Goal: Information Seeking & Learning: Learn about a topic

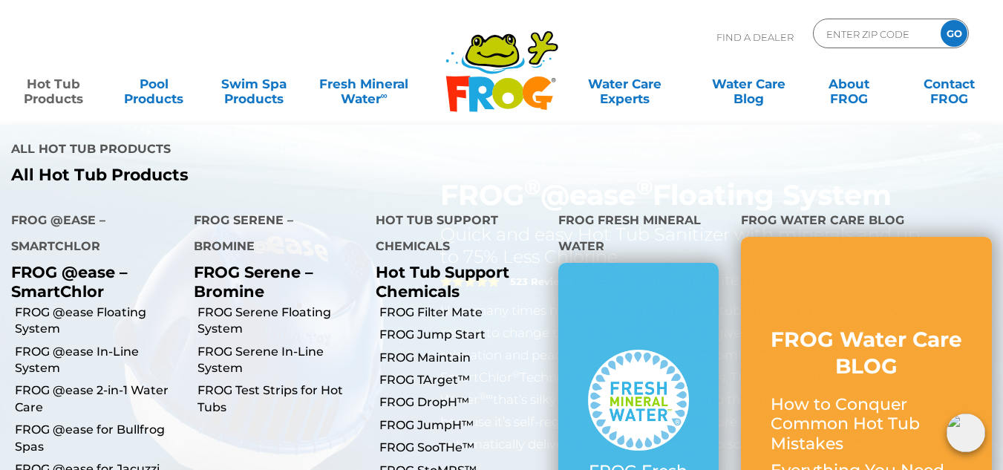
click at [58, 92] on link "Hot Tub Products" at bounding box center [54, 84] width 78 height 30
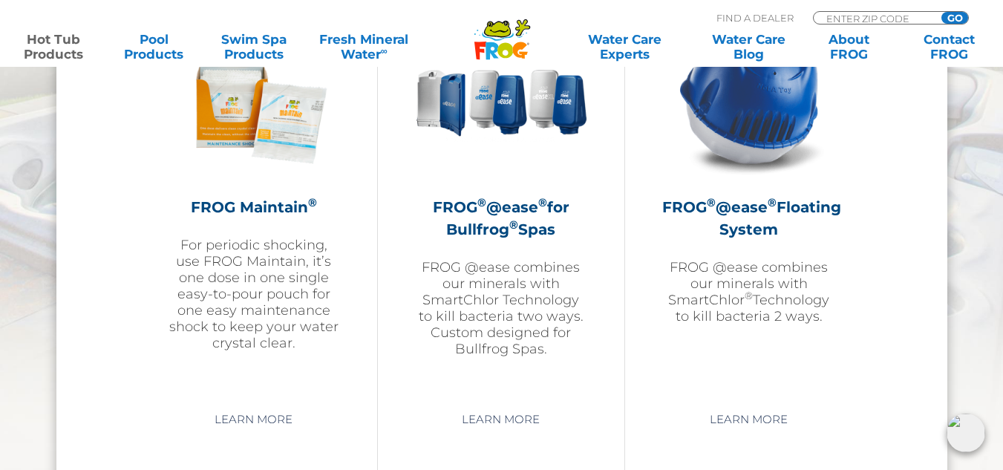
scroll to position [1782, 0]
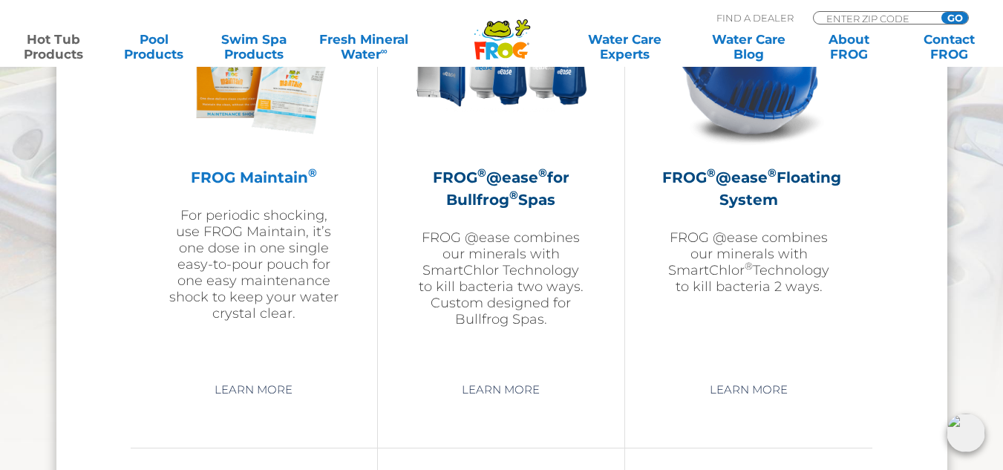
click at [236, 261] on p "For periodic shocking, use FROG Maintain, it’s one dose in one single easy-to-p…" at bounding box center [254, 264] width 172 height 114
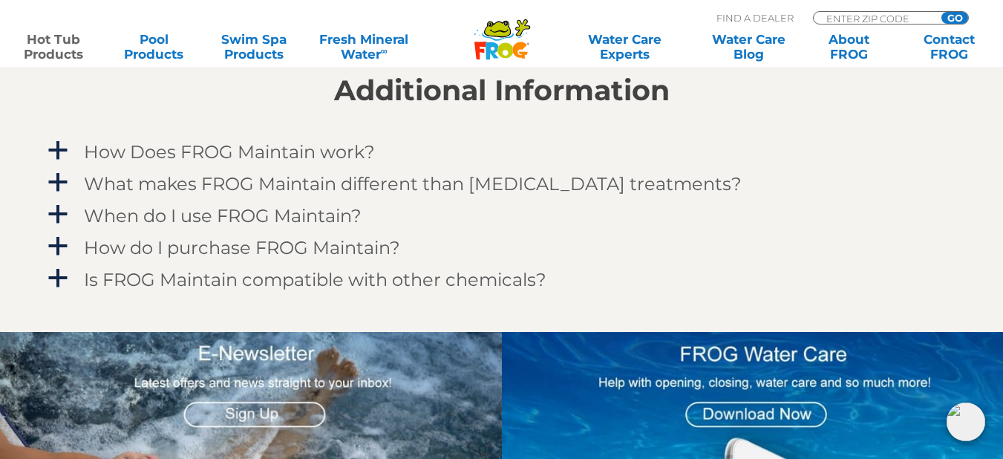
scroll to position [1307, 0]
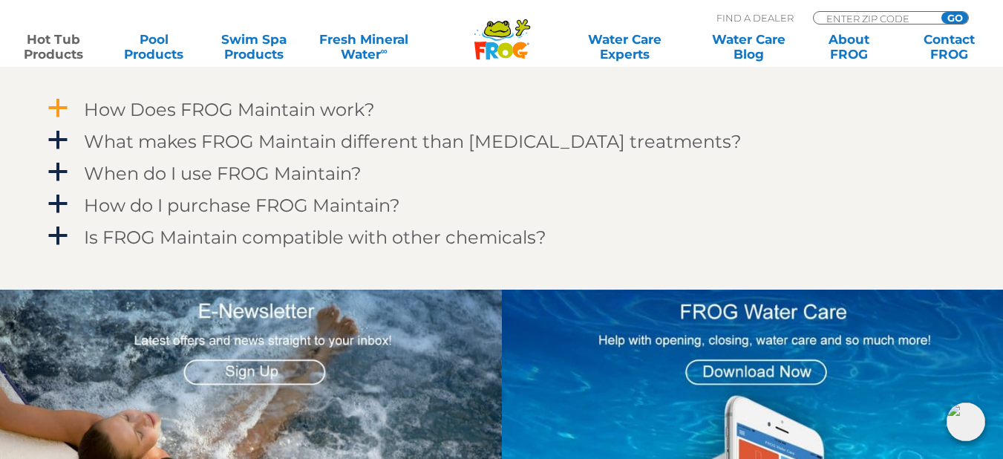
click at [62, 104] on span "a" at bounding box center [58, 108] width 22 height 22
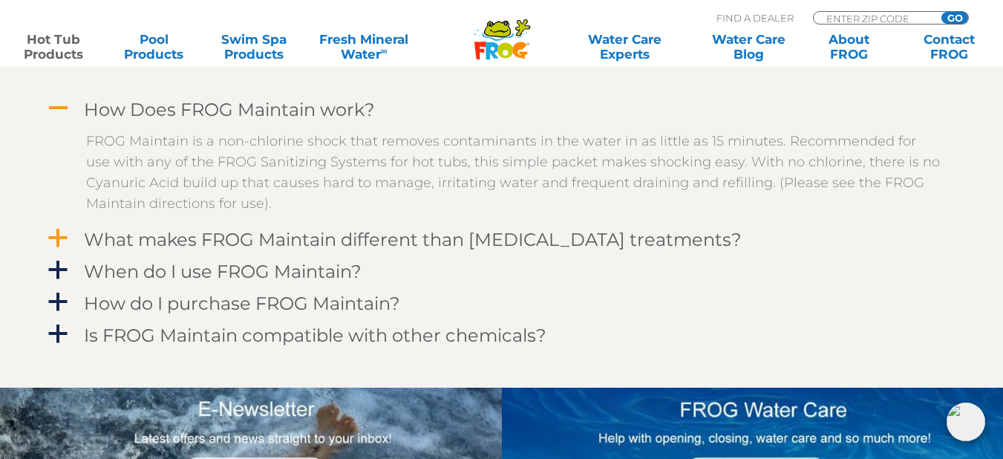
click at [57, 230] on span "a" at bounding box center [58, 238] width 22 height 22
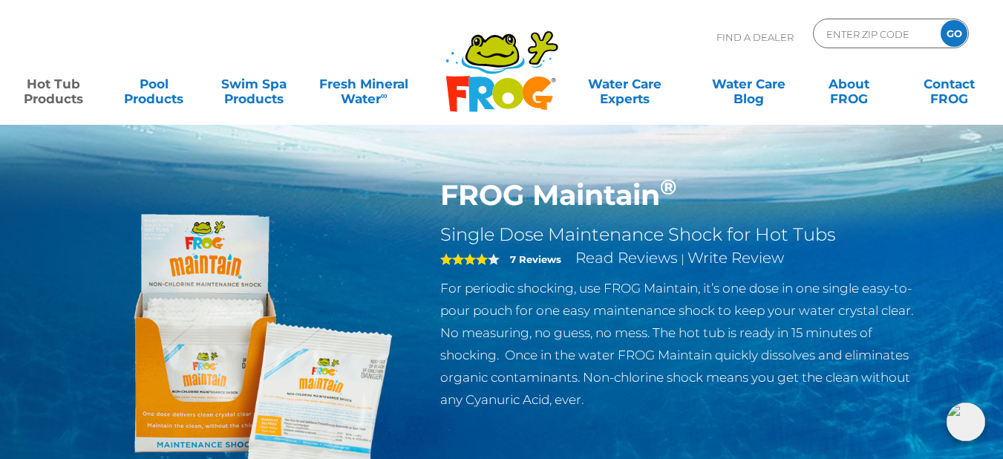
scroll to position [30, 0]
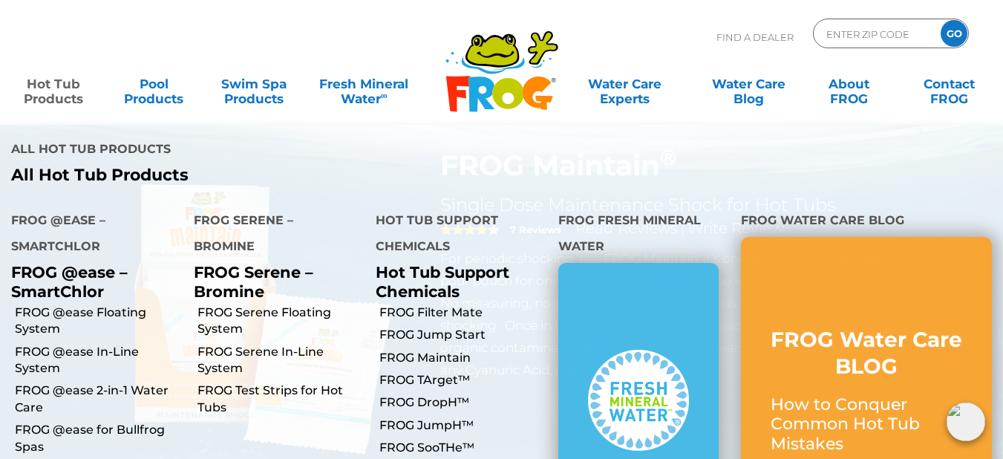
click at [57, 99] on link "Hot Tub Products" at bounding box center [54, 84] width 78 height 30
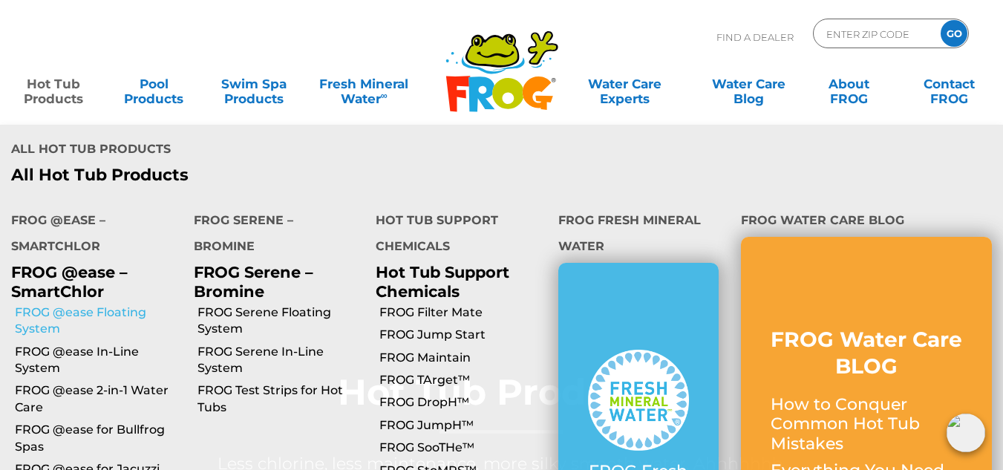
click at [73, 304] on link "FROG @ease Floating System" at bounding box center [99, 320] width 168 height 33
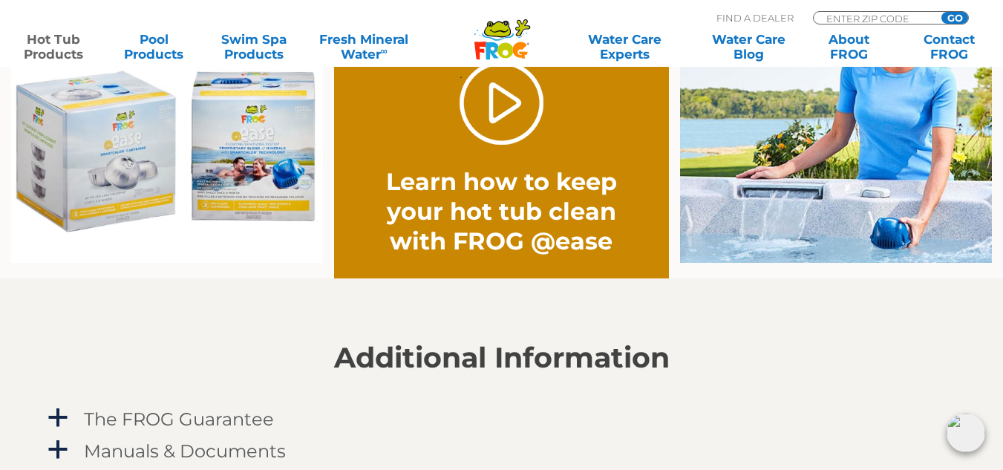
scroll to position [1218, 0]
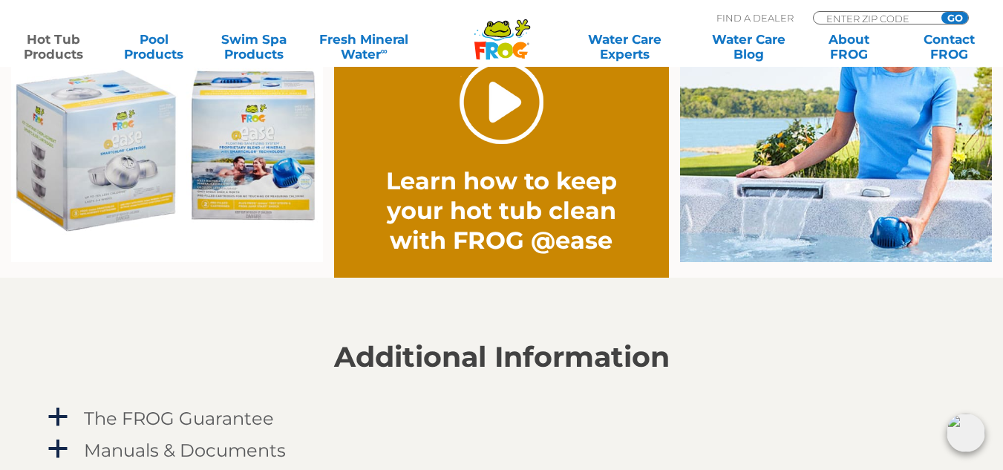
click at [509, 111] on link "." at bounding box center [502, 102] width 84 height 84
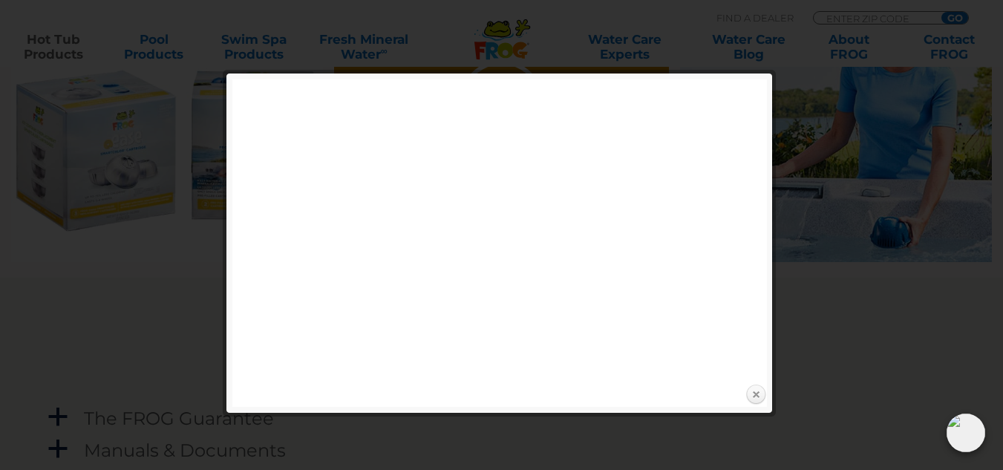
click at [753, 395] on link "Close" at bounding box center [756, 395] width 22 height 22
